Goal: Check status: Check status

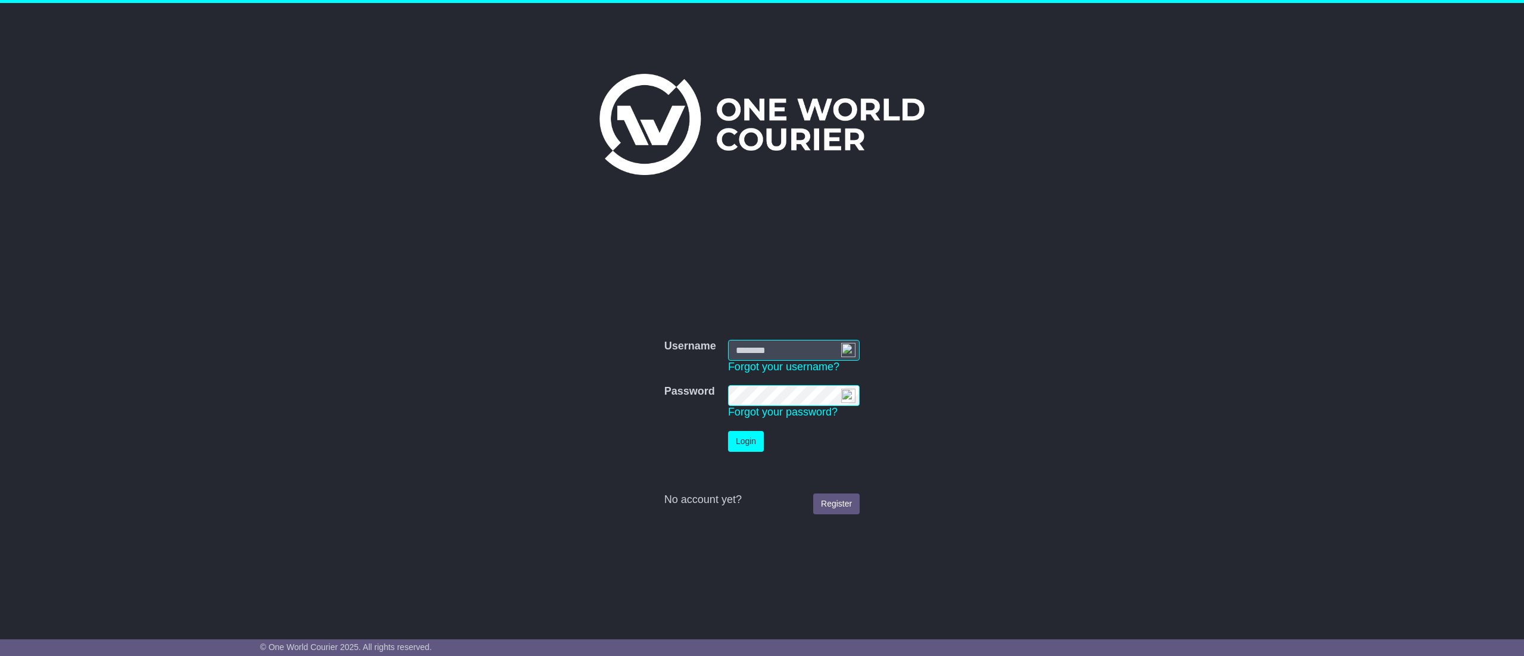
type input "**********"
click at [749, 450] on button "Login" at bounding box center [746, 441] width 36 height 21
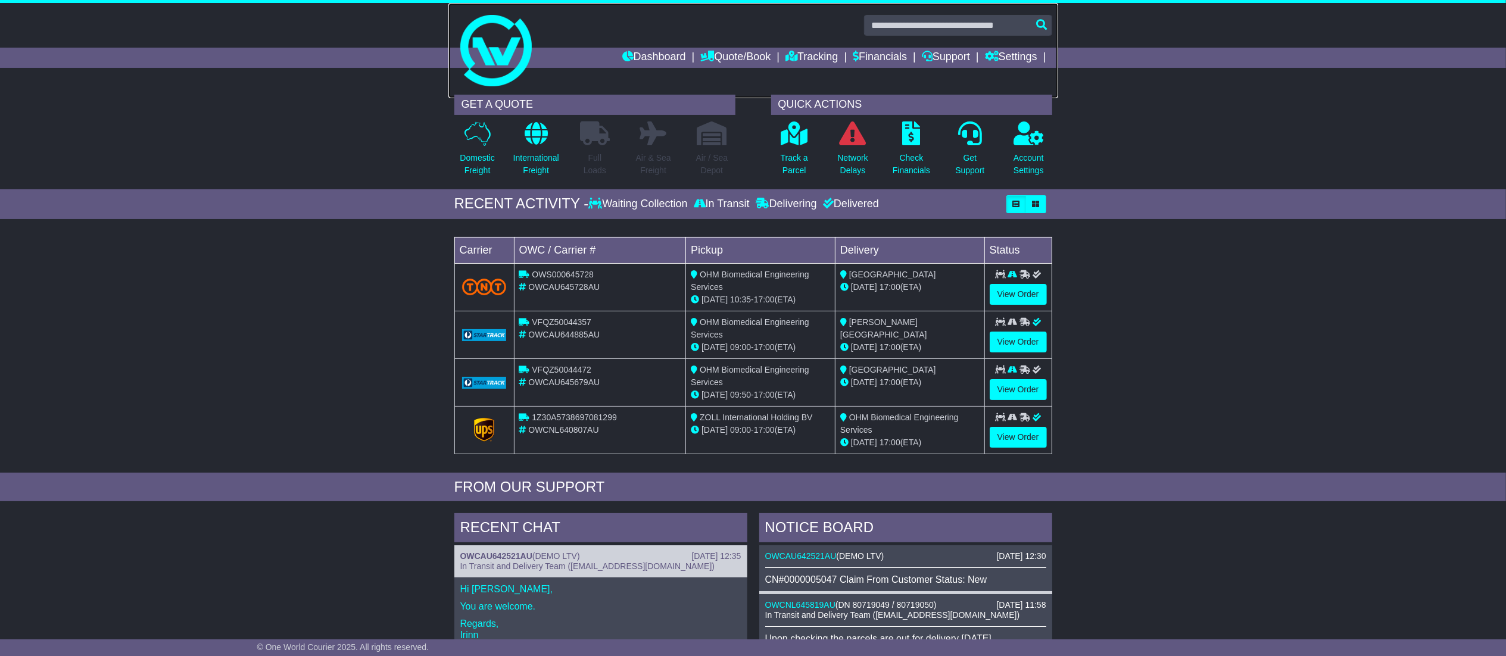
click at [798, 45] on link at bounding box center [753, 50] width 610 height 95
click at [819, 57] on link "Tracking" at bounding box center [811, 58] width 52 height 20
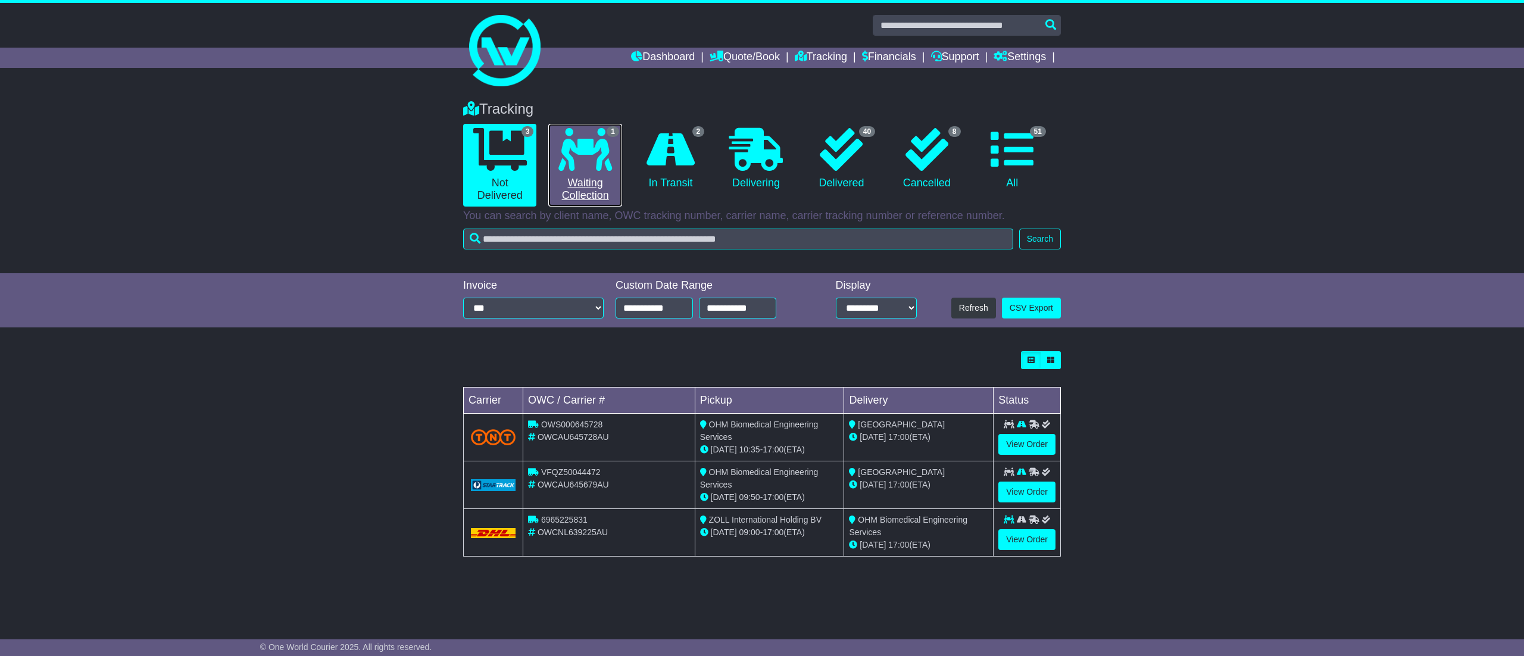
click at [607, 189] on link "1 Waiting Collection" at bounding box center [584, 165] width 73 height 83
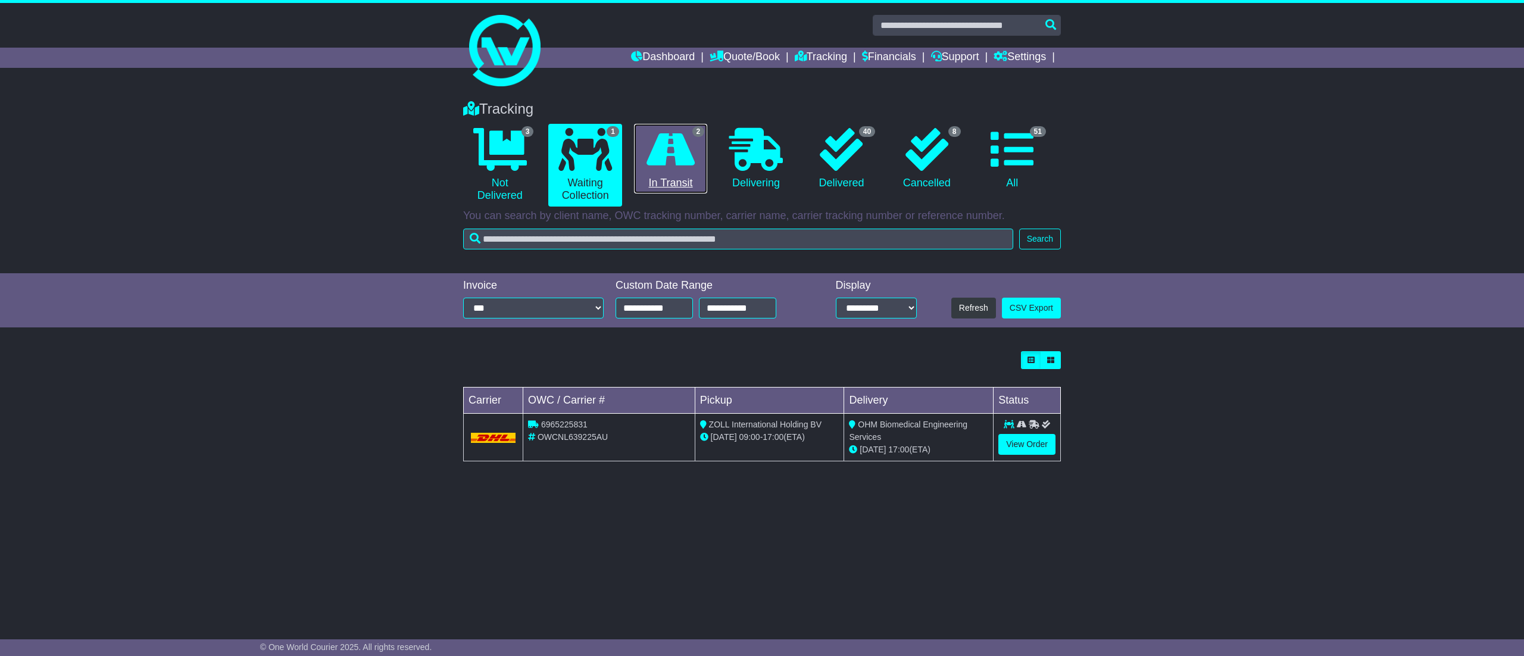
click at [650, 181] on link "2 In Transit" at bounding box center [670, 159] width 73 height 70
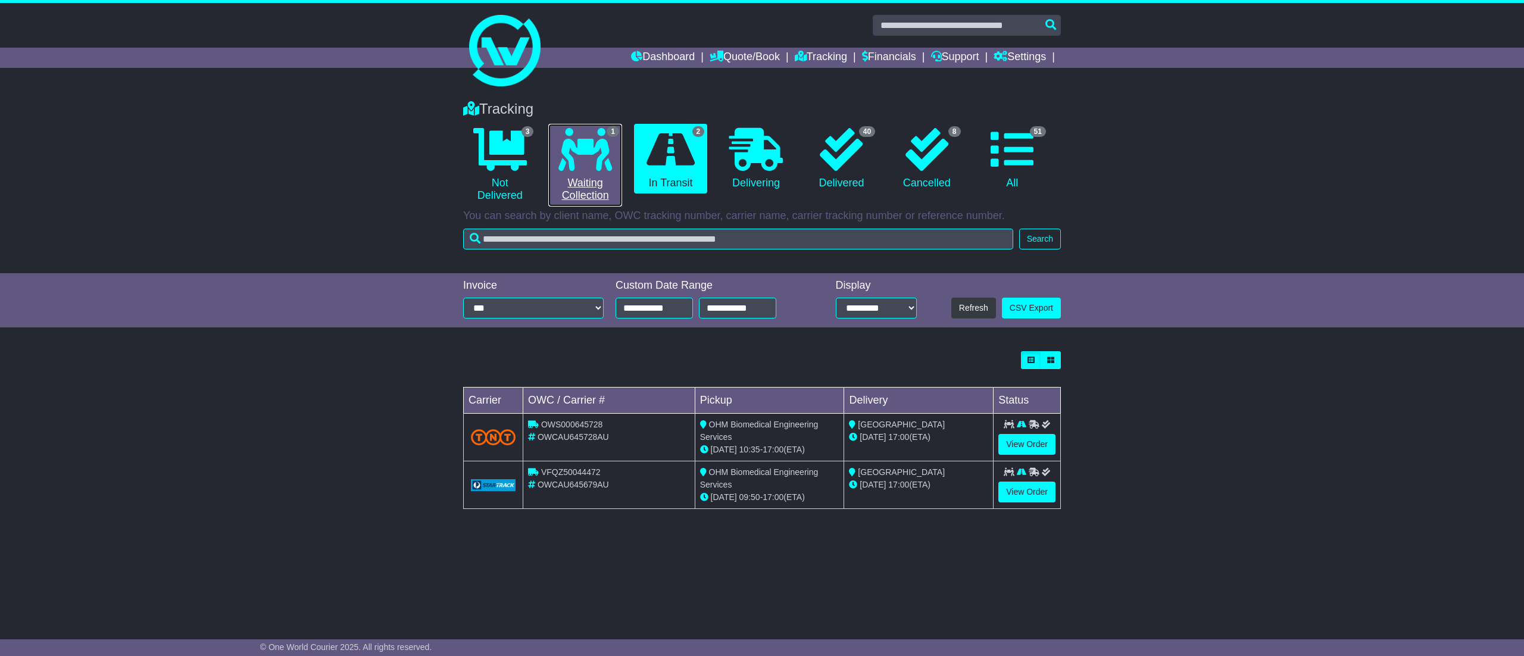
click at [597, 177] on link "1 Waiting Collection" at bounding box center [584, 165] width 73 height 83
